Goal: Task Accomplishment & Management: Use online tool/utility

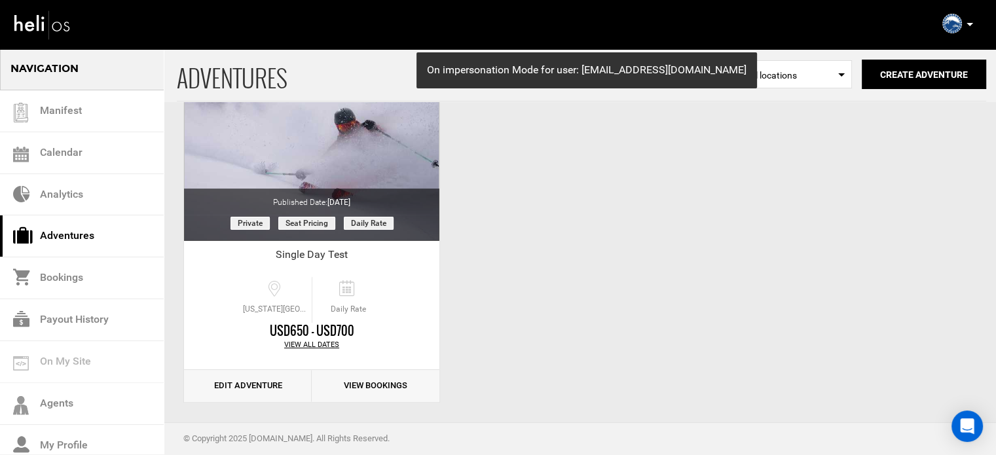
scroll to position [162, 0]
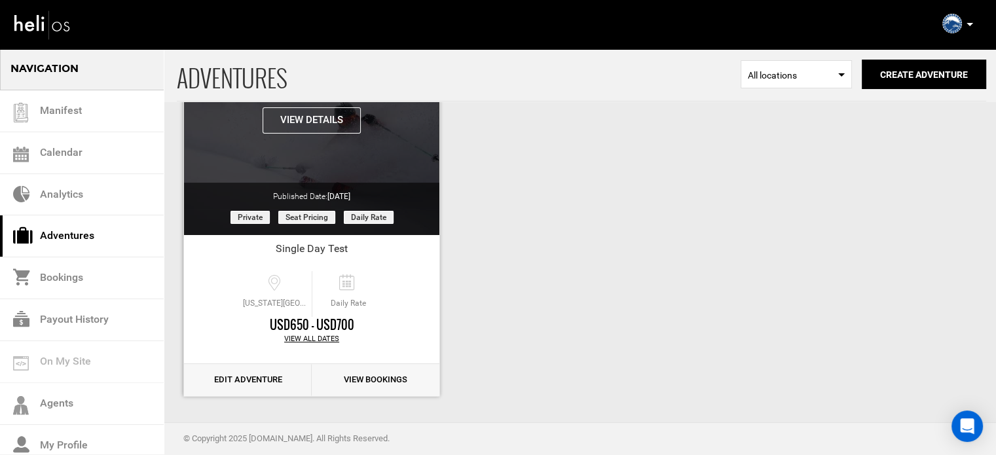
drag, startPoint x: 279, startPoint y: 194, endPoint x: 361, endPoint y: 190, distance: 82.6
click at [361, 190] on div "Published Date: [DATE]" at bounding box center [311, 193] width 255 height 20
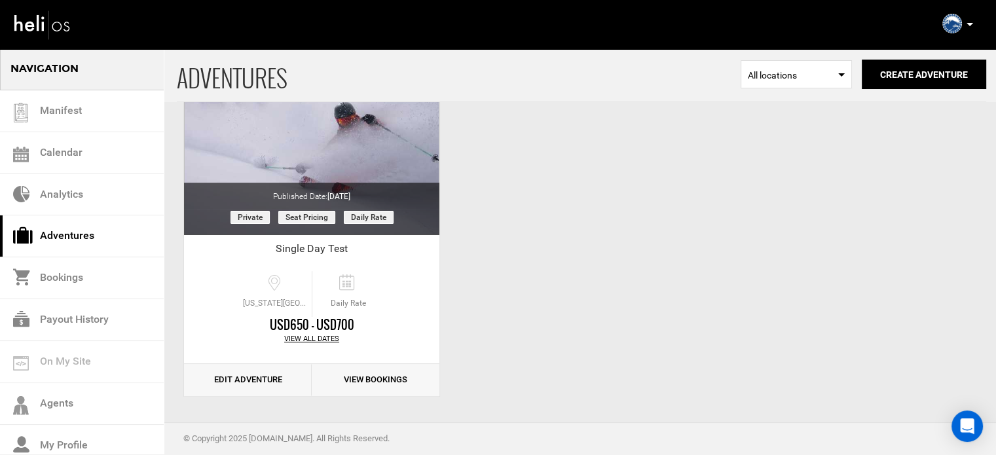
click at [664, 269] on div "ADVENTURES Select Location All locations Create Adventure Public Adventure This…" at bounding box center [498, 147] width 996 height 524
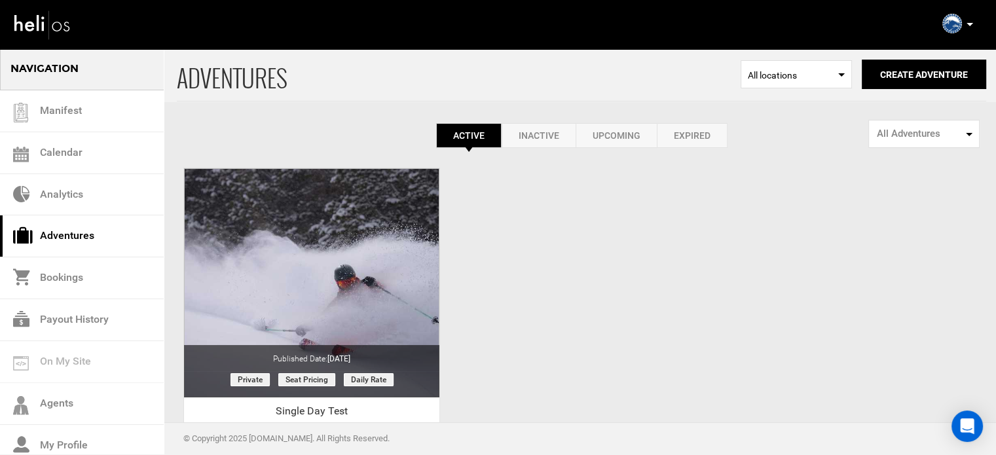
click at [704, 131] on link "Expired" at bounding box center [692, 135] width 71 height 25
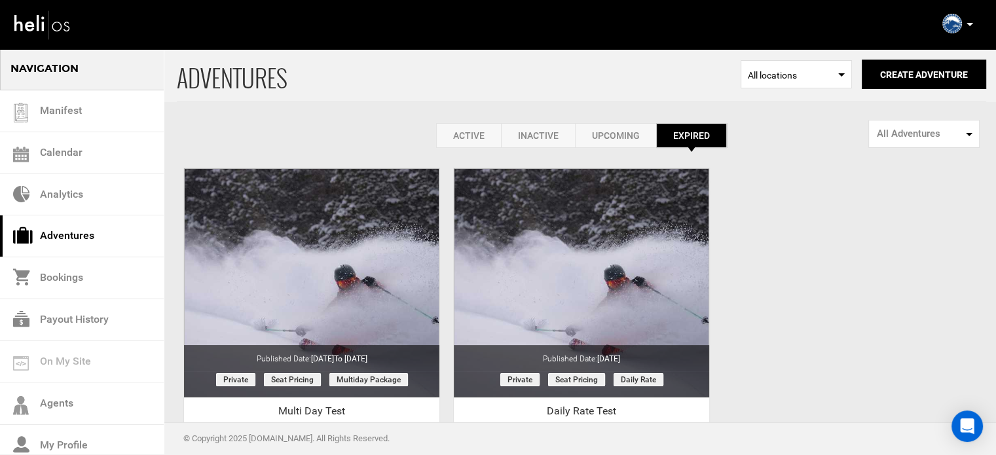
click at [466, 137] on link "Active" at bounding box center [468, 135] width 65 height 25
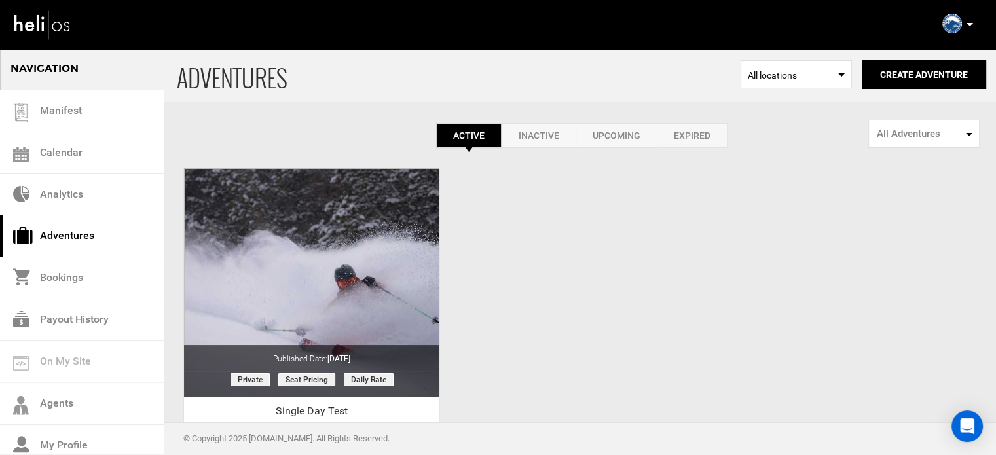
click at [789, 140] on div "Active Inactive Upcoming Expired Active Active Inactive Upcoming Expired Active…" at bounding box center [581, 135] width 809 height 25
click at [880, 82] on button "Create Adventure" at bounding box center [923, 74] width 124 height 29
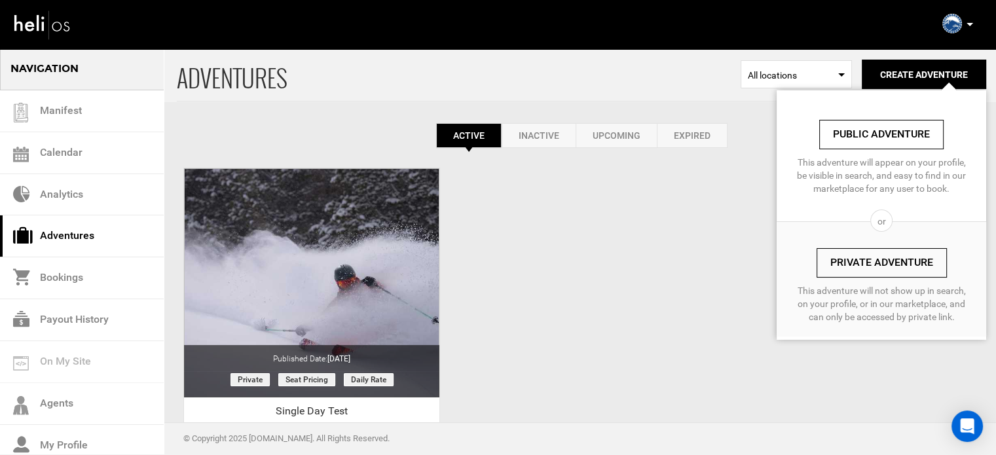
click at [856, 253] on link "Private Adventure" at bounding box center [881, 262] width 130 height 29
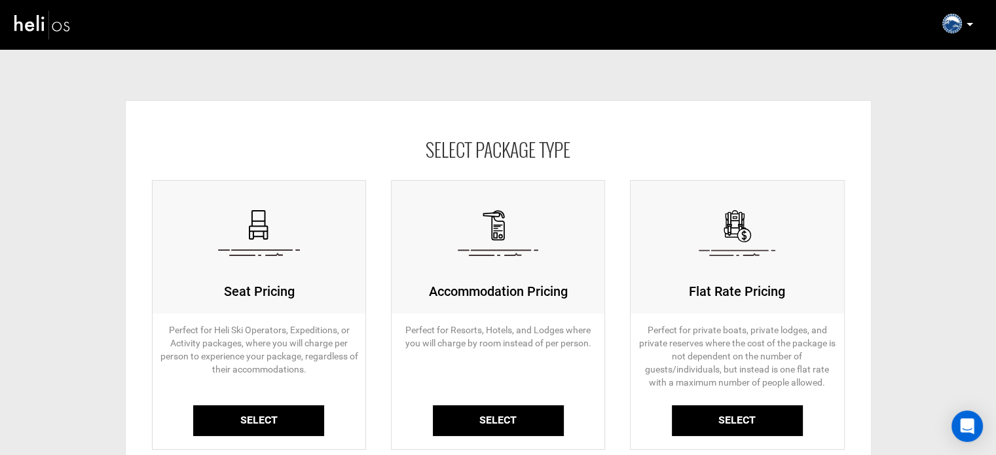
click at [223, 424] on link "Select" at bounding box center [258, 420] width 131 height 31
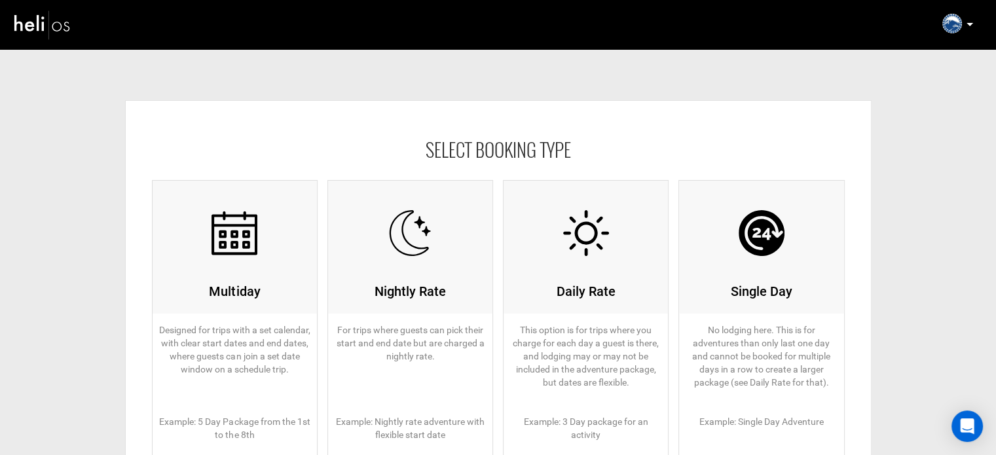
scroll to position [198, 0]
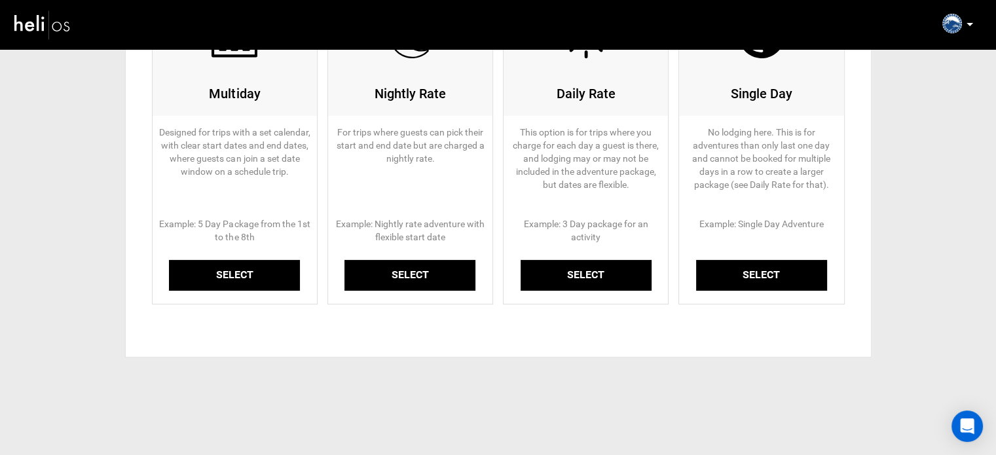
click at [244, 272] on link "Select" at bounding box center [234, 275] width 131 height 31
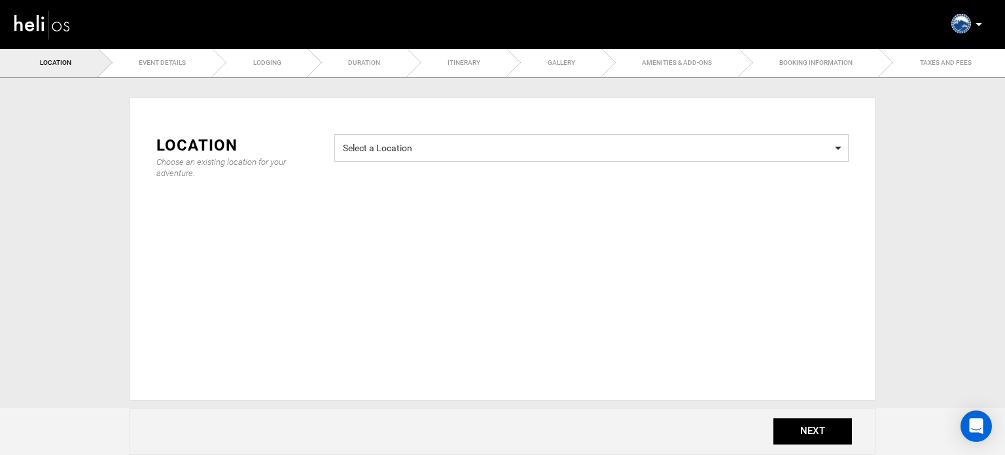
click at [476, 147] on span "Select a Location" at bounding box center [591, 146] width 497 height 16
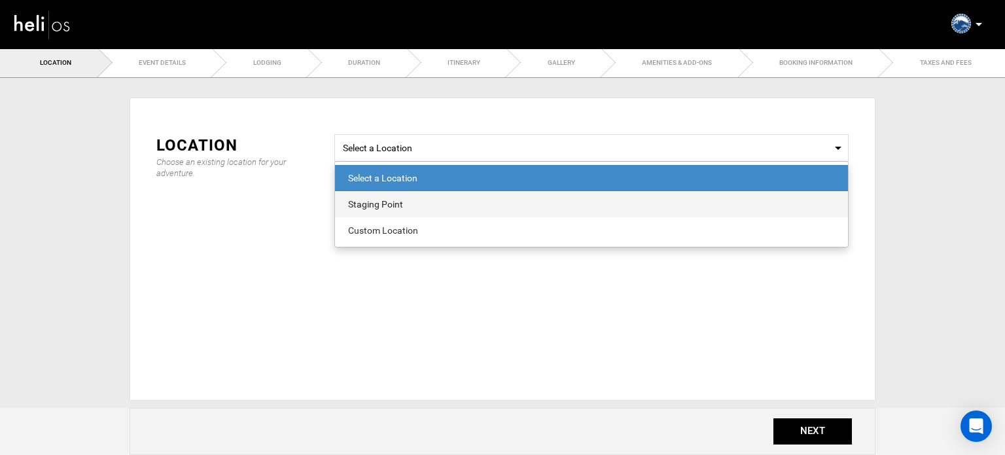
click at [431, 203] on div "Staging Point" at bounding box center [591, 204] width 487 height 13
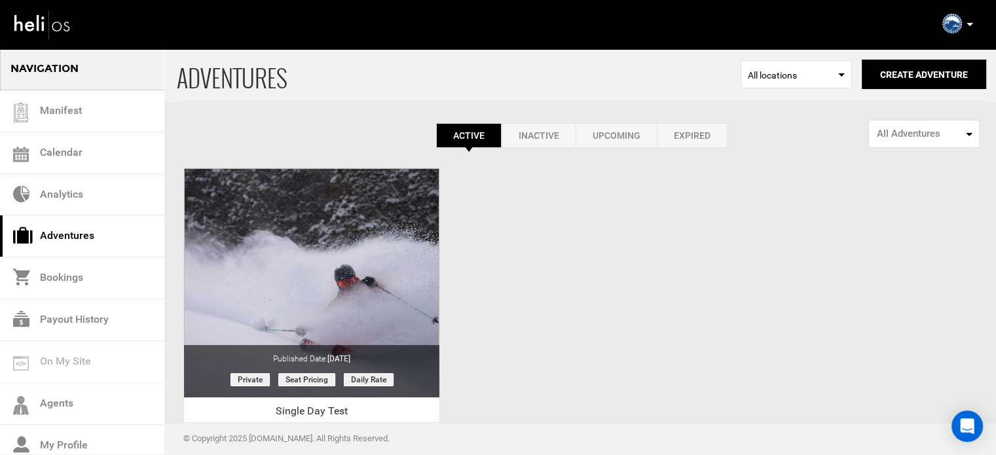
click at [967, 26] on icon at bounding box center [969, 24] width 7 height 3
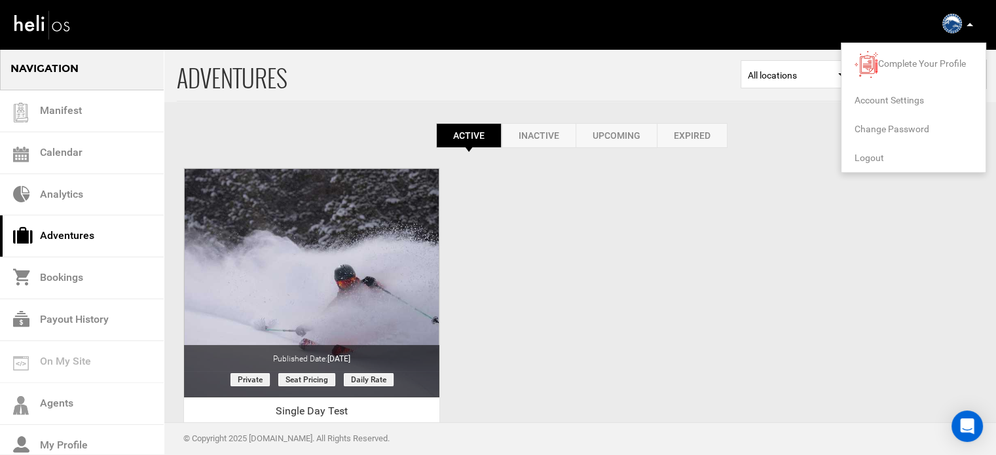
click at [862, 154] on span "Logout" at bounding box center [868, 158] width 29 height 10
